Goal: Browse casually: Explore the website without a specific task or goal

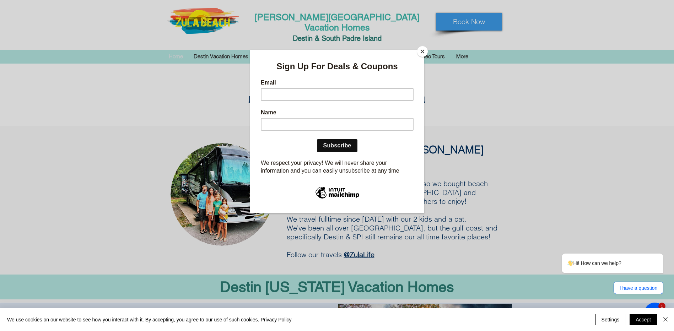
click at [423, 50] on button "Close" at bounding box center [422, 51] width 11 height 11
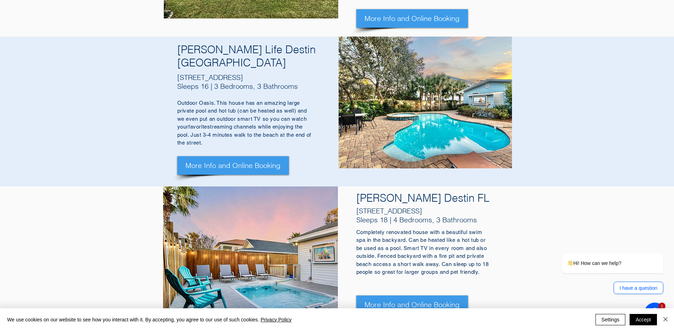
scroll to position [604, 0]
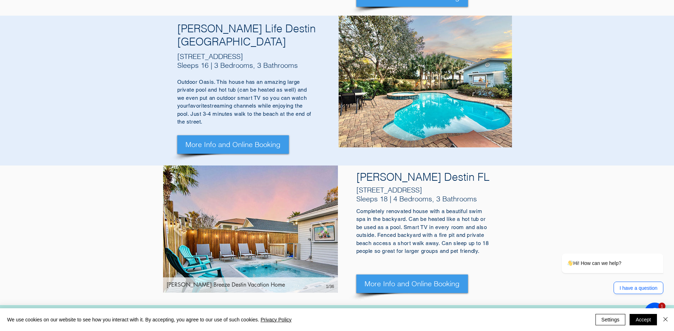
click at [298, 174] on img "Zule Breeze Destin Vacation Home" at bounding box center [250, 229] width 175 height 127
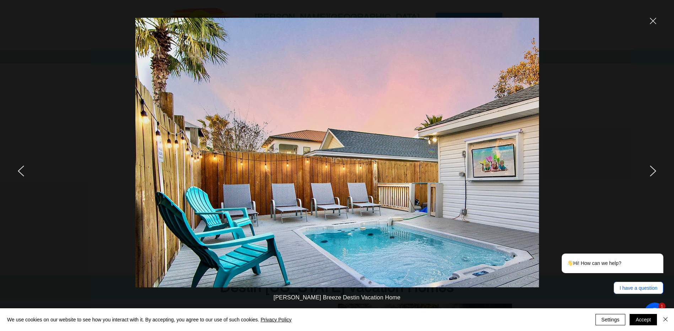
click at [651, 173] on icon "next" at bounding box center [653, 171] width 6 height 11
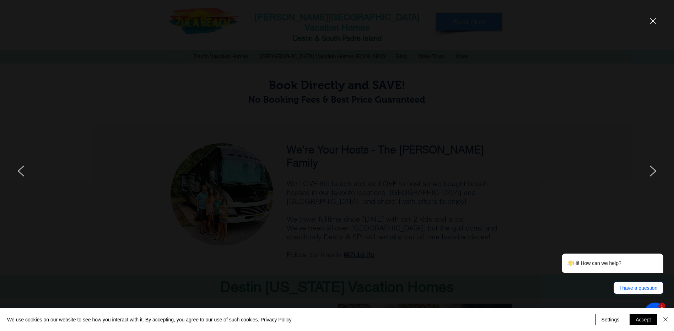
click at [651, 173] on icon "next" at bounding box center [653, 171] width 6 height 11
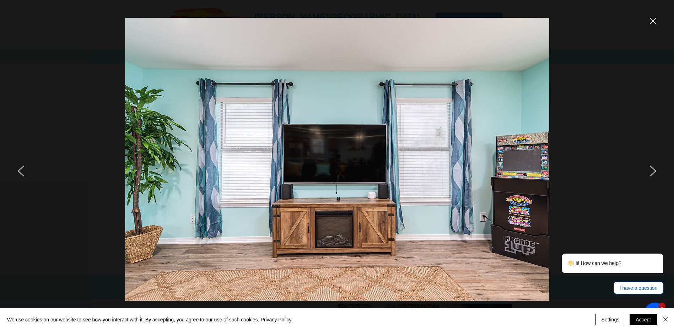
click at [651, 173] on icon "next" at bounding box center [653, 171] width 6 height 11
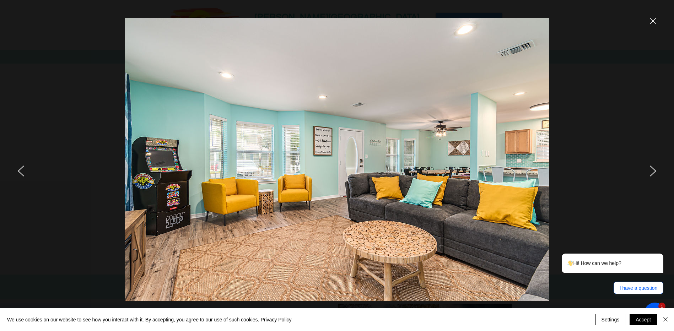
click at [651, 173] on icon "next" at bounding box center [653, 171] width 6 height 11
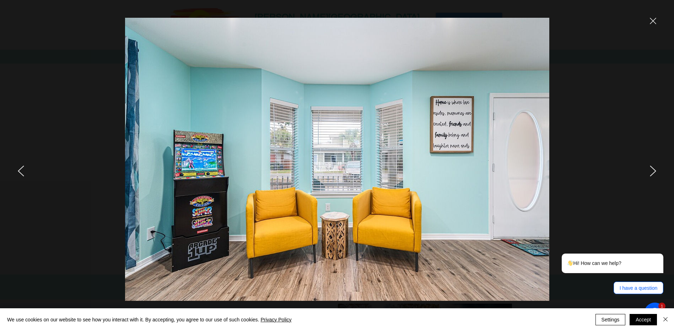
click at [651, 173] on icon "next" at bounding box center [653, 171] width 6 height 11
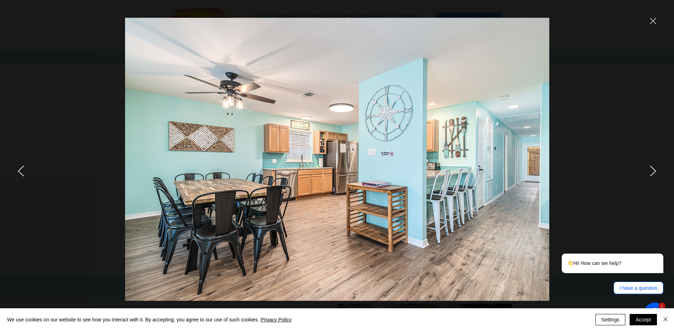
click at [651, 173] on icon "next" at bounding box center [653, 171] width 6 height 11
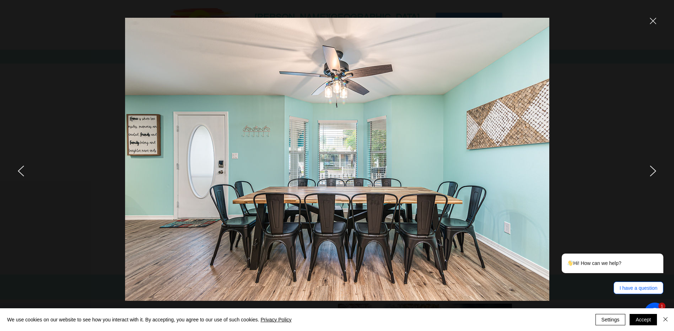
click at [651, 173] on icon "next" at bounding box center [653, 171] width 6 height 11
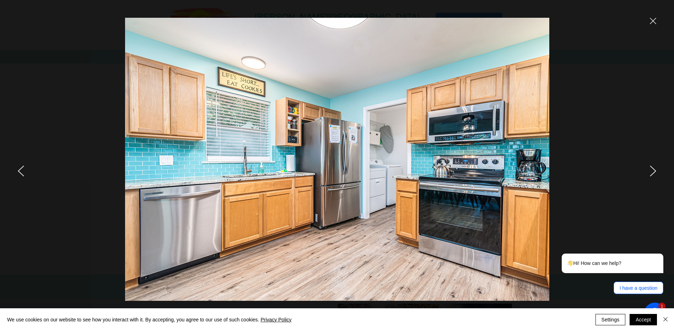
click at [651, 173] on icon "next" at bounding box center [653, 171] width 6 height 11
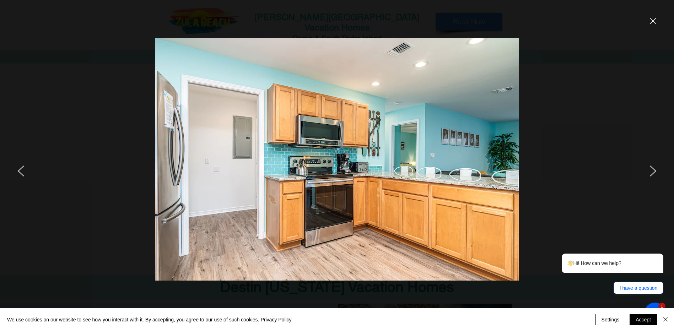
click at [651, 173] on icon "next" at bounding box center [653, 171] width 6 height 11
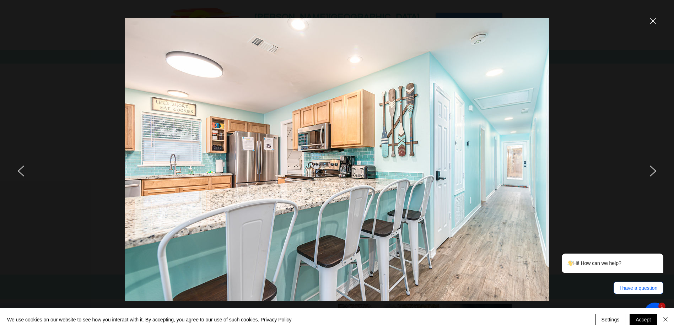
click at [651, 173] on icon "next" at bounding box center [653, 171] width 6 height 11
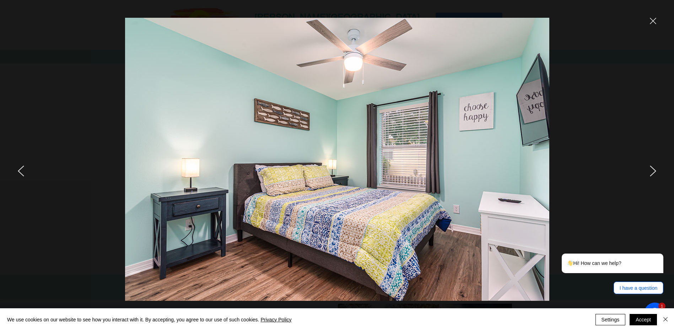
click at [651, 173] on icon "next" at bounding box center [653, 171] width 6 height 11
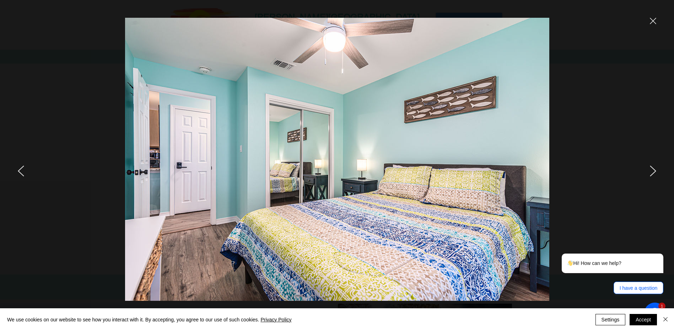
click at [651, 173] on icon "next" at bounding box center [653, 171] width 6 height 11
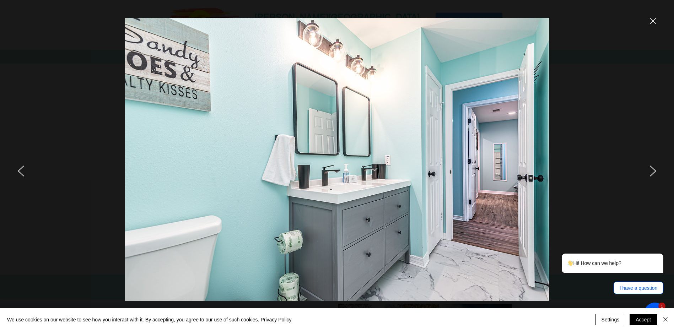
click at [651, 173] on icon "next" at bounding box center [653, 171] width 6 height 11
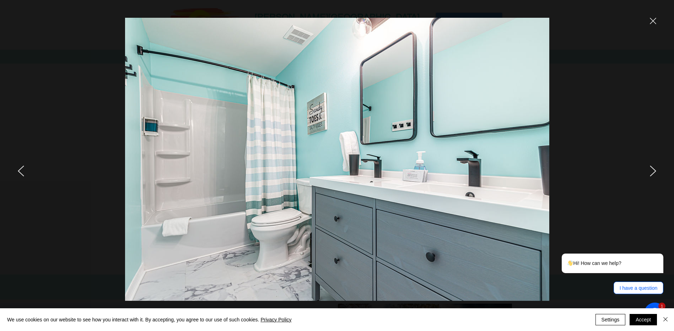
click at [651, 173] on icon "next" at bounding box center [653, 171] width 6 height 11
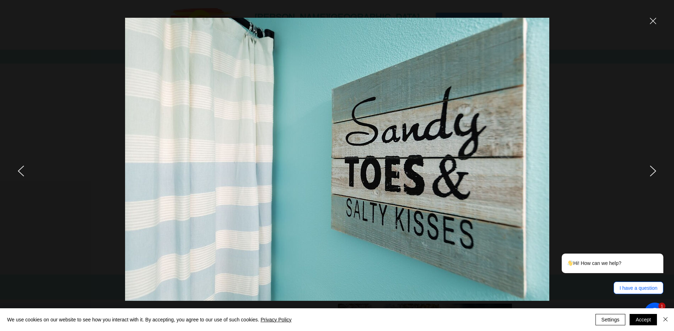
click at [651, 173] on icon "next" at bounding box center [653, 171] width 6 height 11
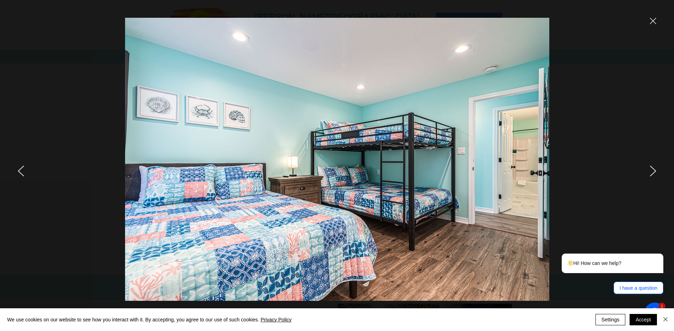
click at [651, 173] on icon "next" at bounding box center [653, 171] width 6 height 11
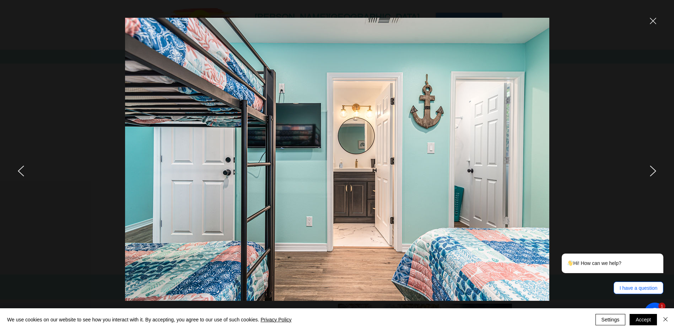
click at [651, 173] on icon "next" at bounding box center [653, 171] width 6 height 11
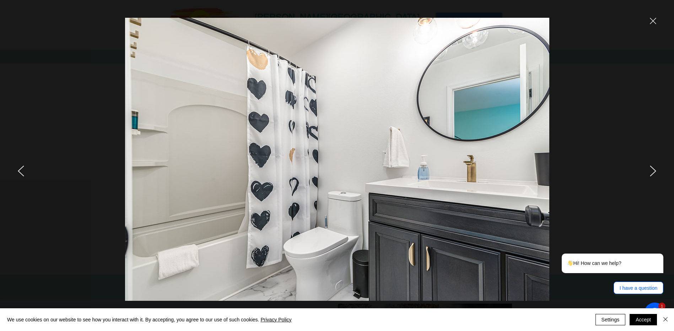
click at [651, 173] on icon "next" at bounding box center [653, 171] width 6 height 11
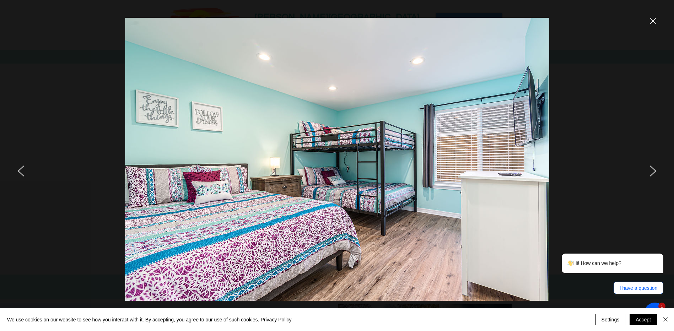
click at [651, 173] on icon "next" at bounding box center [653, 171] width 6 height 11
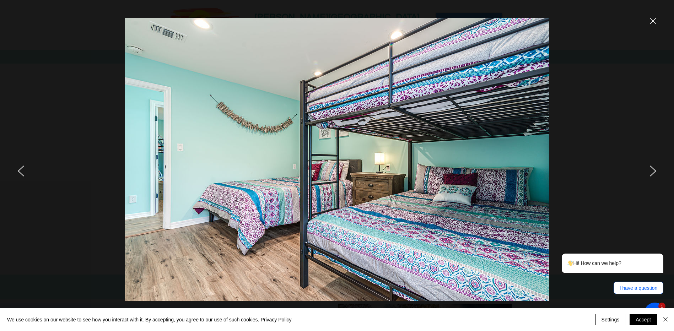
click at [651, 173] on icon "next" at bounding box center [653, 171] width 6 height 11
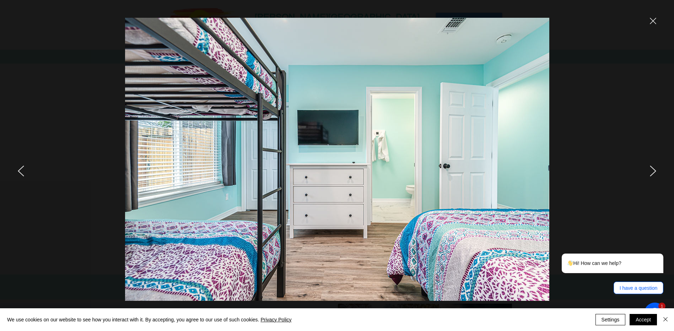
click at [651, 173] on icon "next" at bounding box center [653, 171] width 6 height 11
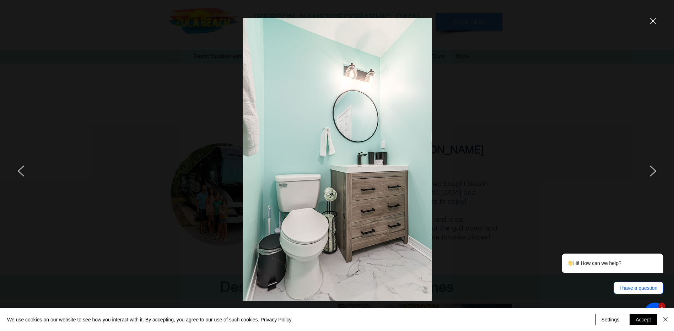
click at [651, 173] on icon "next" at bounding box center [653, 171] width 6 height 11
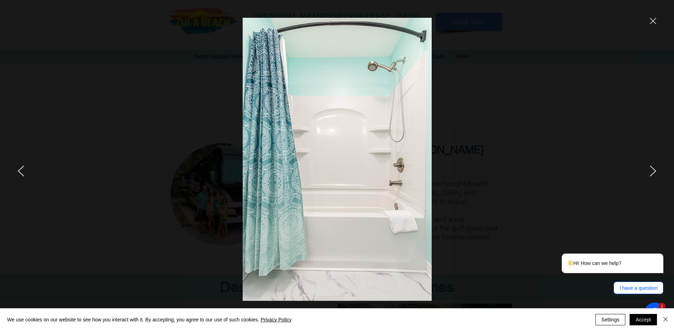
click at [651, 173] on icon "next" at bounding box center [653, 171] width 6 height 11
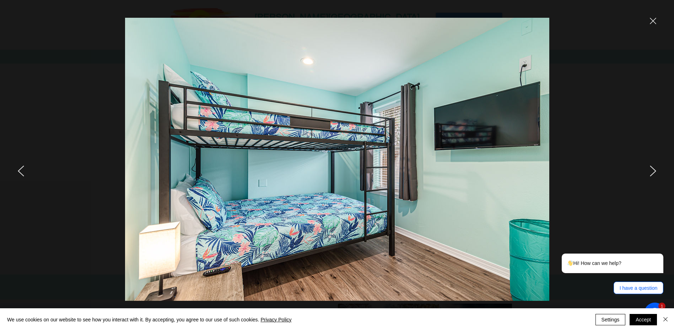
click at [651, 173] on icon "next" at bounding box center [653, 171] width 6 height 11
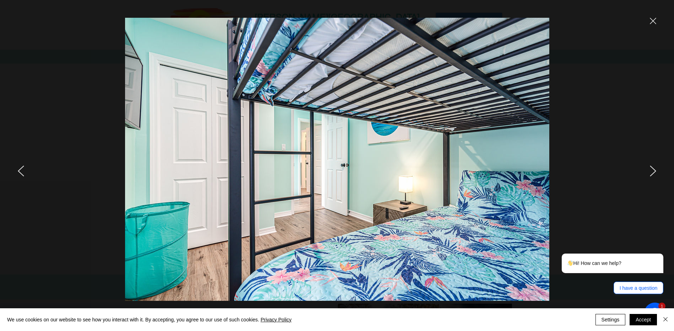
click at [651, 173] on icon "next" at bounding box center [653, 171] width 6 height 11
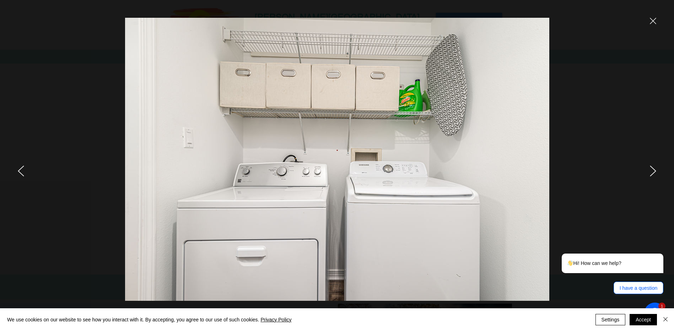
click at [651, 173] on icon "next" at bounding box center [653, 171] width 6 height 11
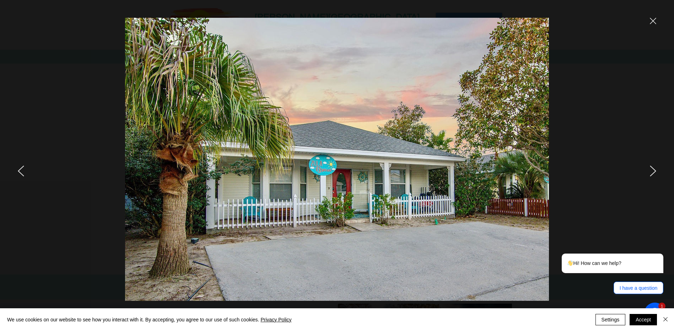
click at [651, 173] on icon "next" at bounding box center [653, 171] width 6 height 11
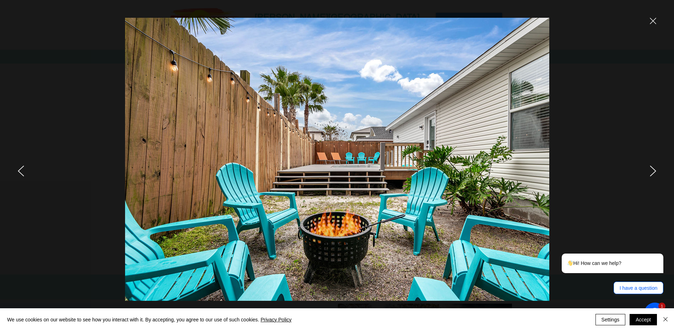
click at [652, 169] on icon "next" at bounding box center [653, 171] width 6 height 11
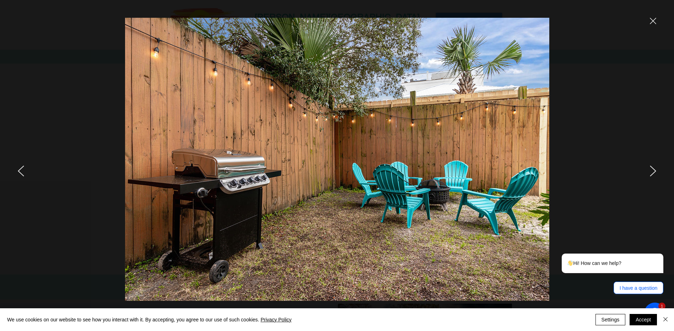
click at [652, 168] on icon "next" at bounding box center [653, 171] width 6 height 10
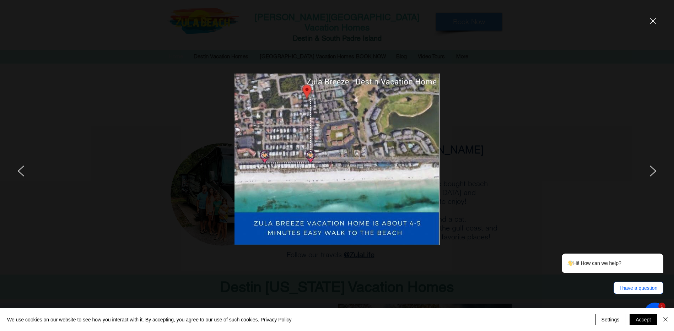
click at [652, 168] on icon "next" at bounding box center [653, 171] width 6 height 10
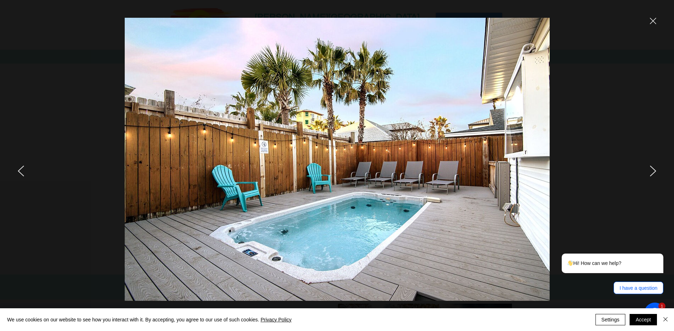
click at [656, 20] on icon "close" at bounding box center [653, 21] width 6 height 6
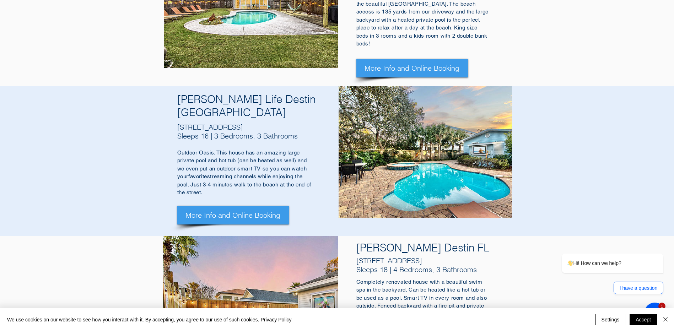
scroll to position [533, 0]
